Goal: Find specific page/section: Find specific page/section

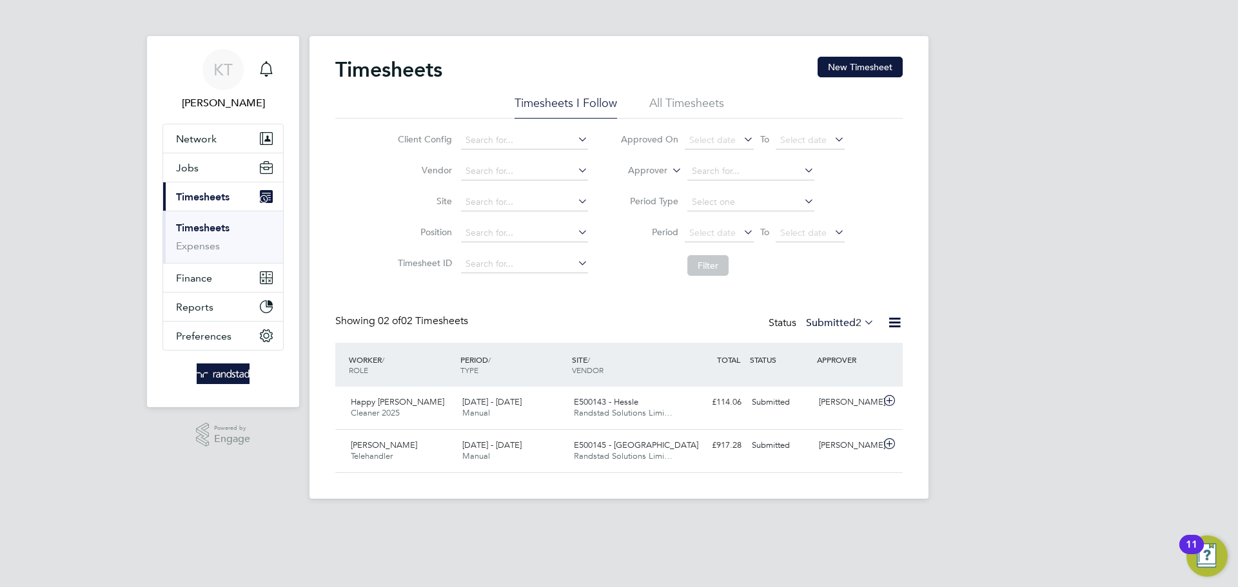
scroll to position [33, 112]
click at [195, 222] on link "Timesheets" at bounding box center [203, 228] width 54 height 12
click at [196, 226] on link "Timesheets" at bounding box center [203, 228] width 54 height 12
click at [852, 450] on div "[PERSON_NAME]" at bounding box center [847, 445] width 67 height 21
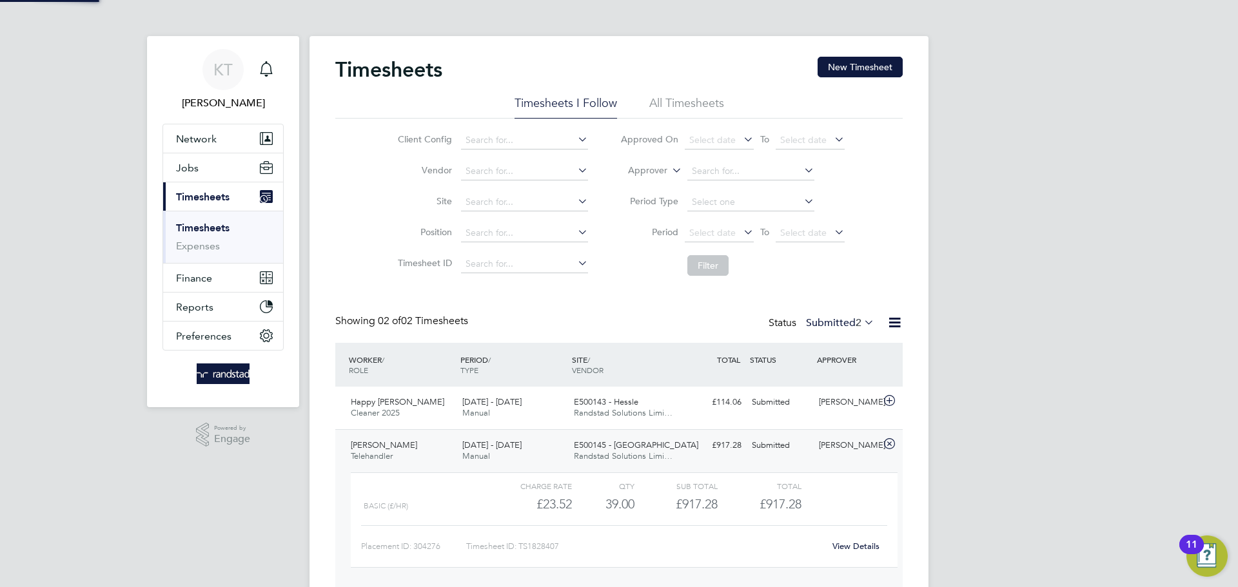
scroll to position [22, 126]
click at [859, 544] on link "View Details" at bounding box center [855, 546] width 47 height 11
click at [802, 458] on div "[PERSON_NAME] Telehandler [DATE] - [DATE] [DATE] - [DATE] Manual E500145 - [PER…" at bounding box center [618, 510] width 567 height 162
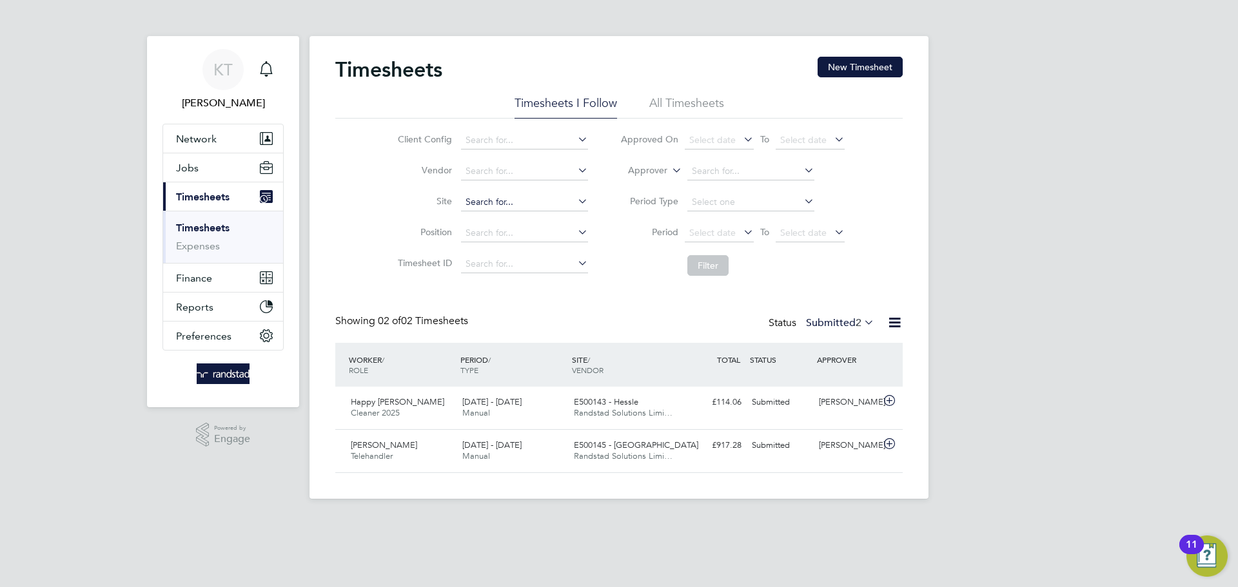
click at [519, 194] on input at bounding box center [524, 202] width 127 height 18
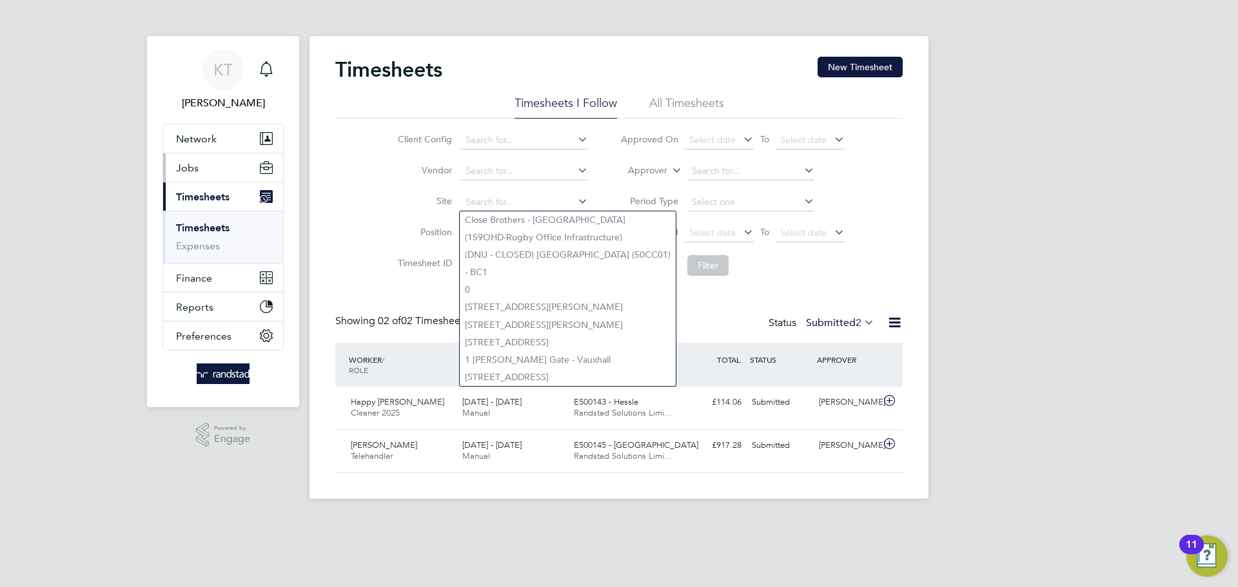
click at [212, 170] on button "Jobs" at bounding box center [223, 167] width 120 height 28
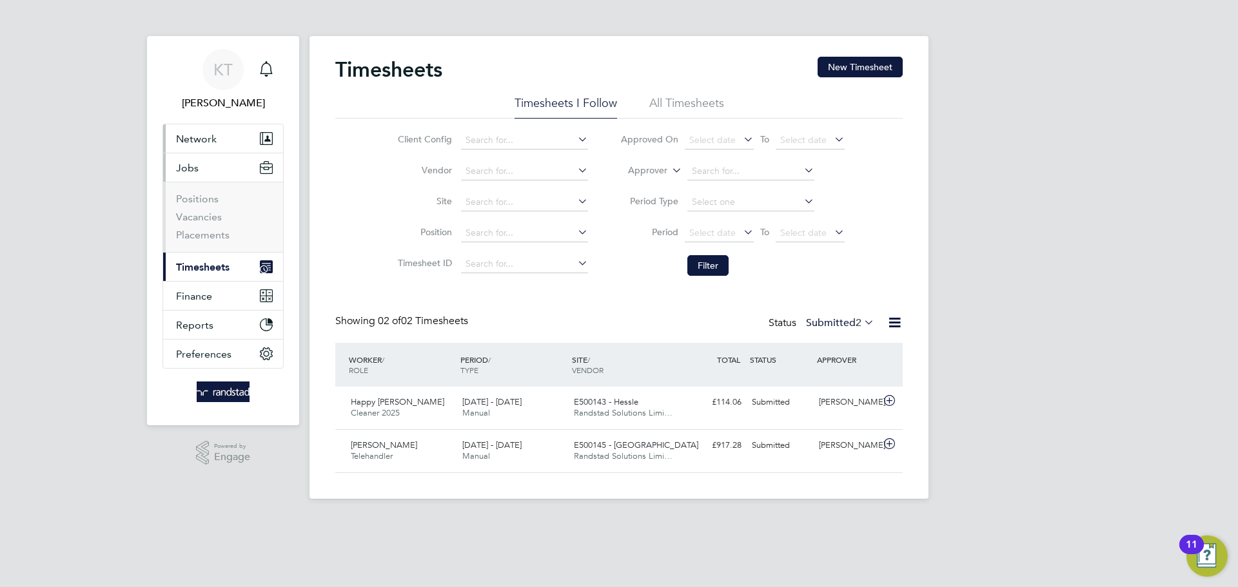
click at [206, 146] on button "Network" at bounding box center [223, 138] width 120 height 28
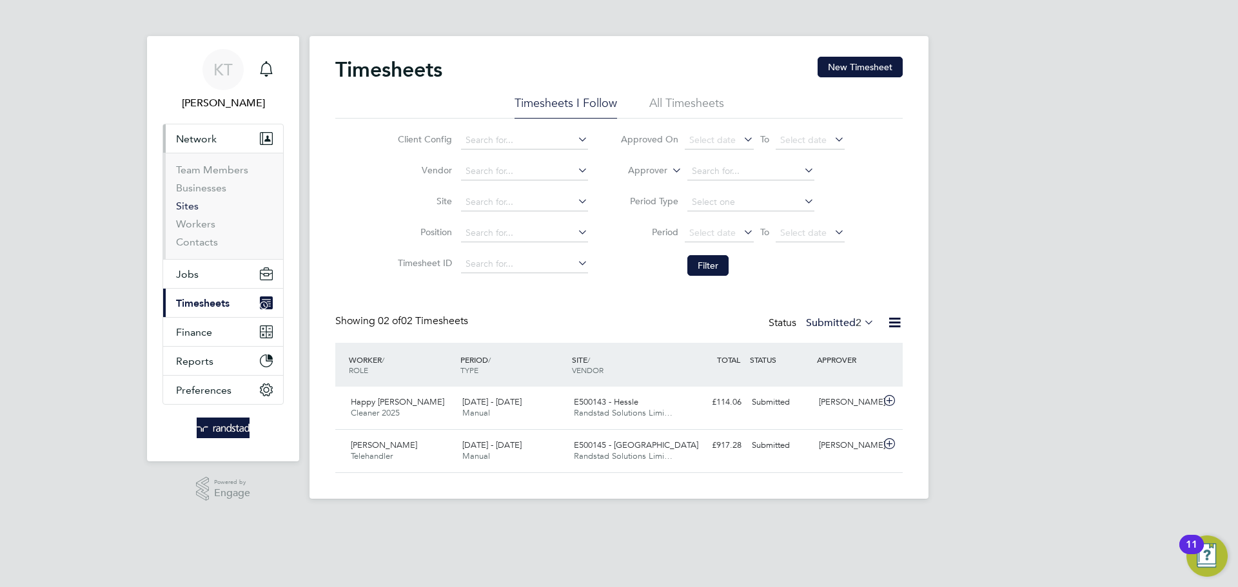
click at [193, 206] on link "Sites" at bounding box center [187, 206] width 23 height 12
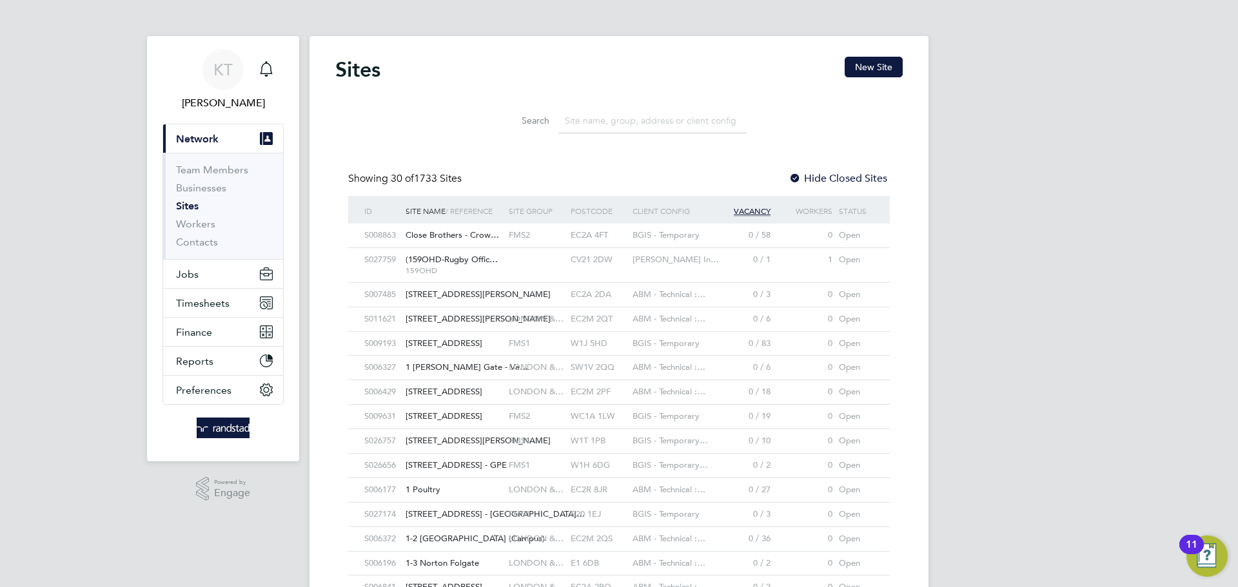
click at [658, 128] on input at bounding box center [652, 120] width 188 height 25
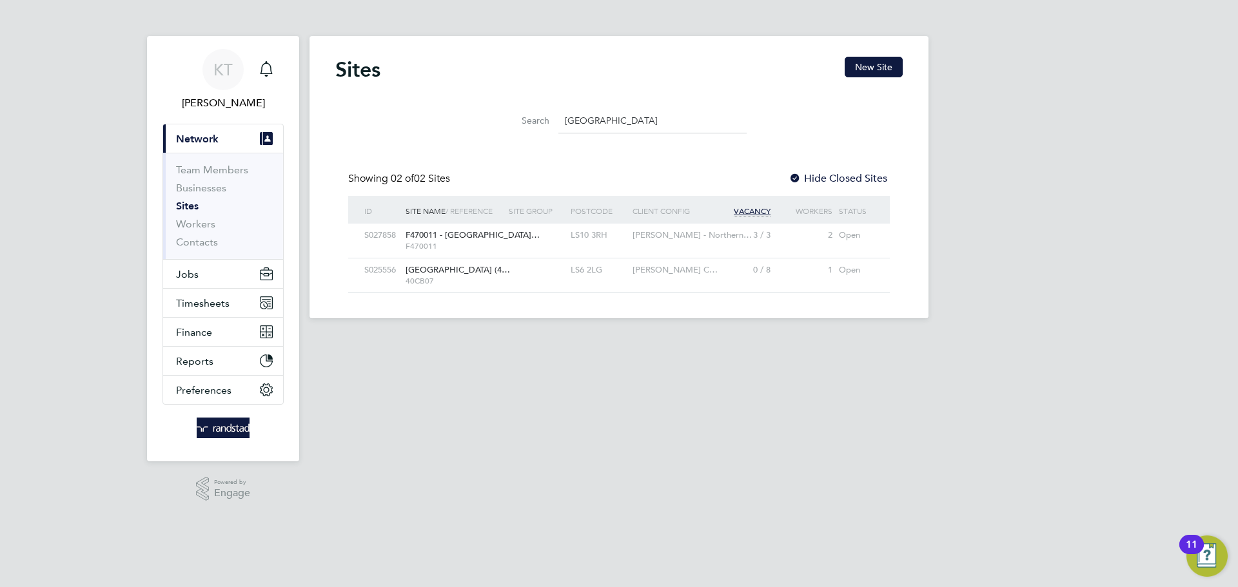
type input "[GEOGRAPHIC_DATA]"
click at [509, 246] on div at bounding box center [536, 236] width 62 height 24
click at [529, 235] on div at bounding box center [536, 236] width 62 height 24
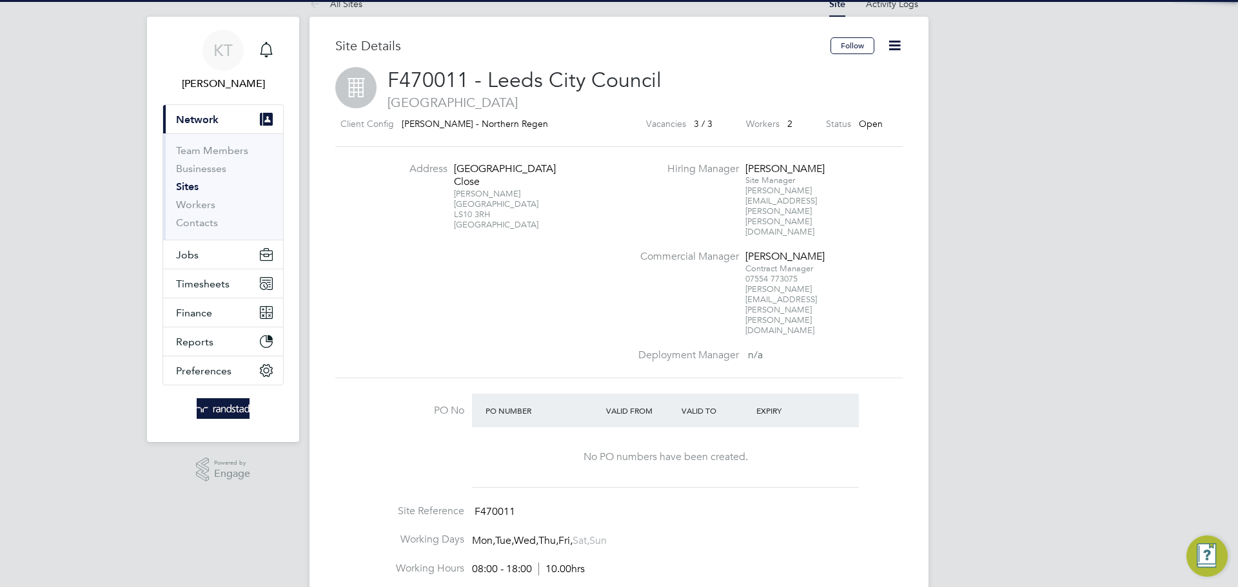
scroll to position [20, 0]
